Goal: Find specific page/section: Find specific page/section

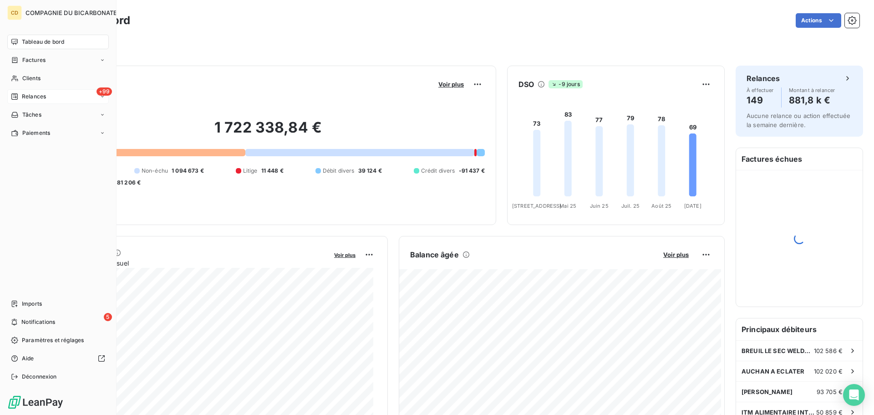
click at [24, 94] on span "Relances" at bounding box center [34, 96] width 24 height 8
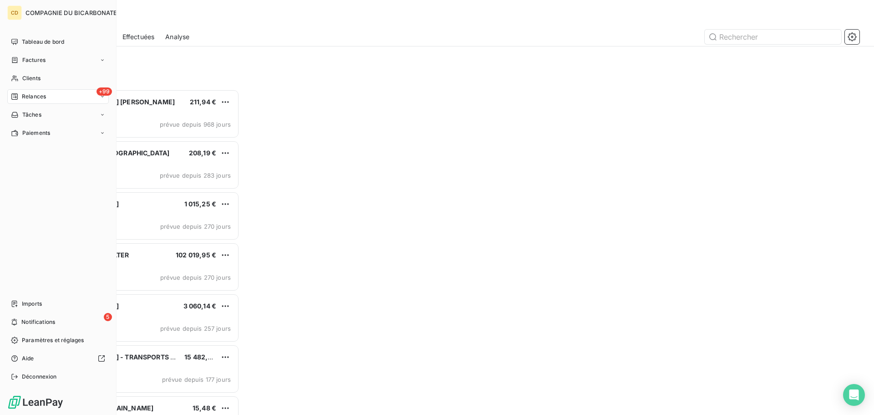
click at [27, 97] on span "Relances" at bounding box center [34, 96] width 24 height 8
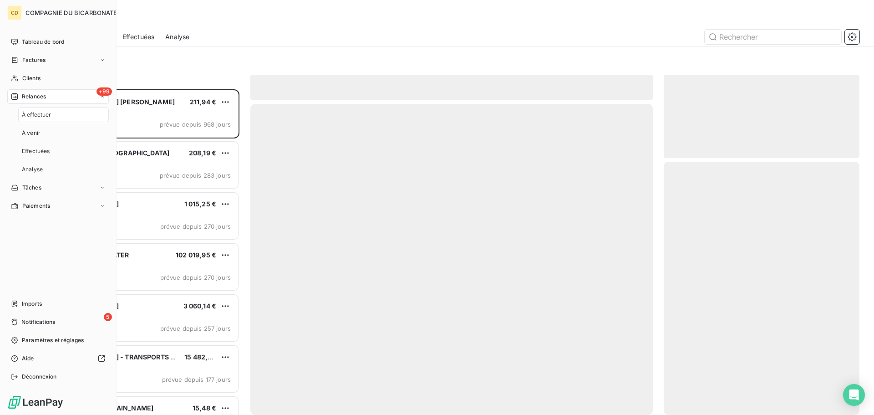
scroll to position [319, 189]
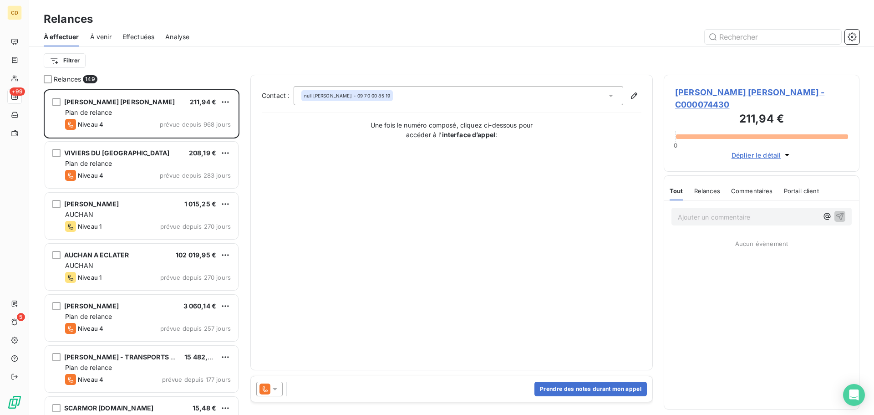
click at [145, 38] on span "Effectuées" at bounding box center [138, 36] width 32 height 9
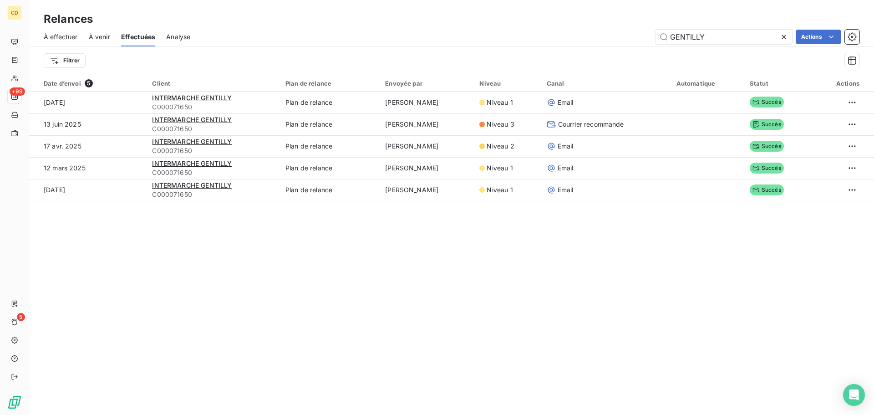
drag, startPoint x: 756, startPoint y: 38, endPoint x: 646, endPoint y: 40, distance: 109.2
click at [646, 40] on div "GENTILLY Actions" at bounding box center [530, 37] width 658 height 15
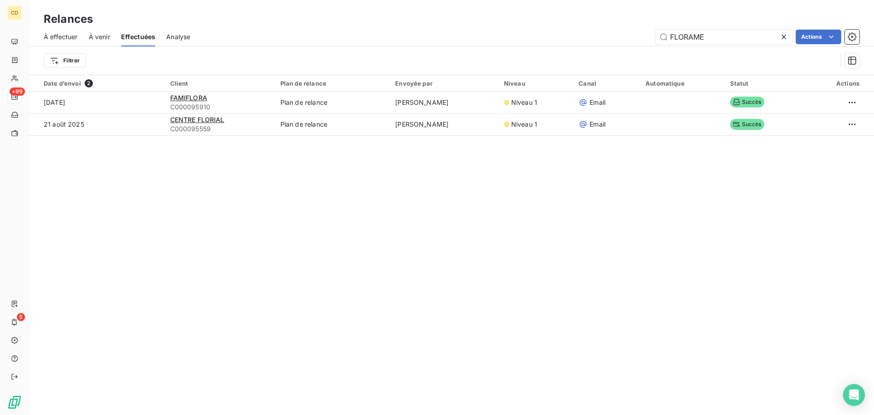
type input "FLORAME"
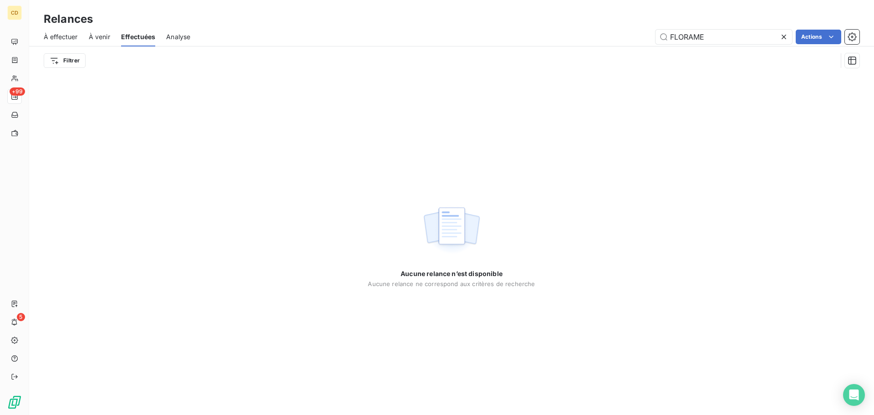
drag, startPoint x: 722, startPoint y: 39, endPoint x: 569, endPoint y: 44, distance: 153.0
click at [569, 44] on div "FLORAME Actions" at bounding box center [530, 37] width 658 height 15
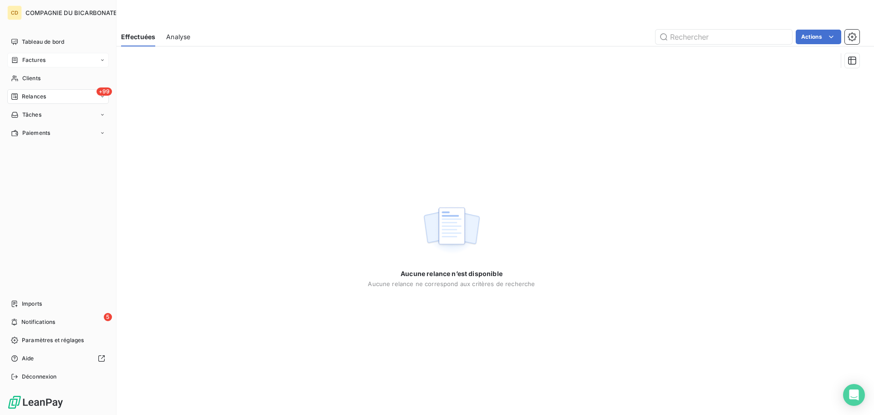
click at [19, 60] on div "Factures" at bounding box center [28, 60] width 35 height 8
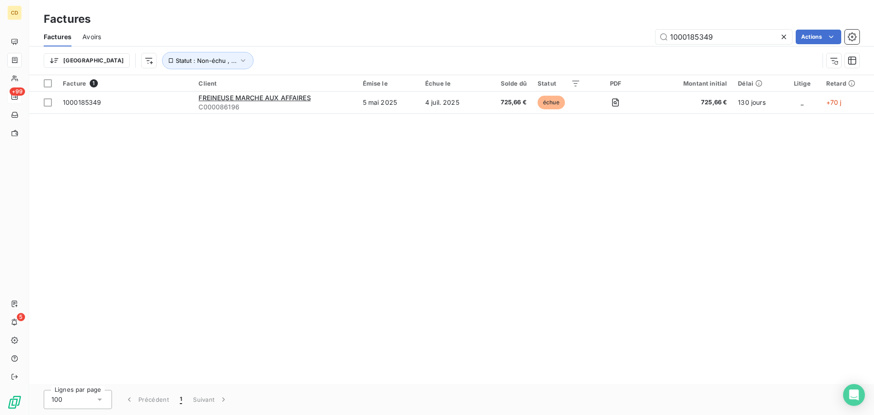
drag, startPoint x: 741, startPoint y: 37, endPoint x: 640, endPoint y: 40, distance: 100.6
click at [640, 40] on div "1000185349 Actions" at bounding box center [485, 37] width 747 height 15
type input "FLORAME"
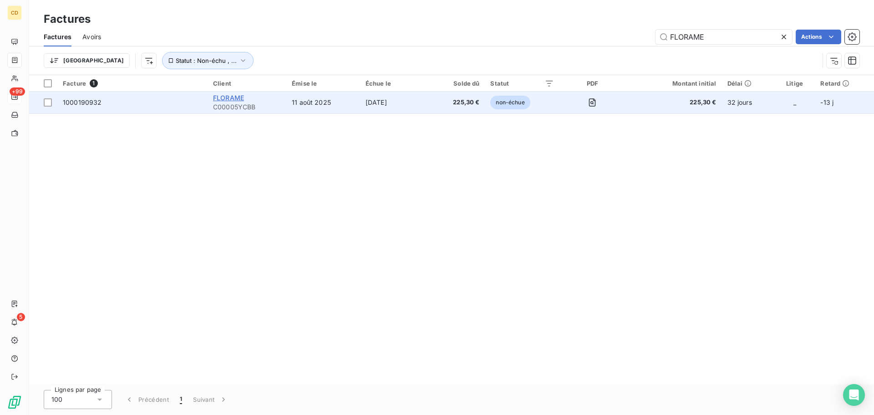
click at [229, 96] on span "FLORAME" at bounding box center [228, 98] width 31 height 8
